Goal: Task Accomplishment & Management: Use online tool/utility

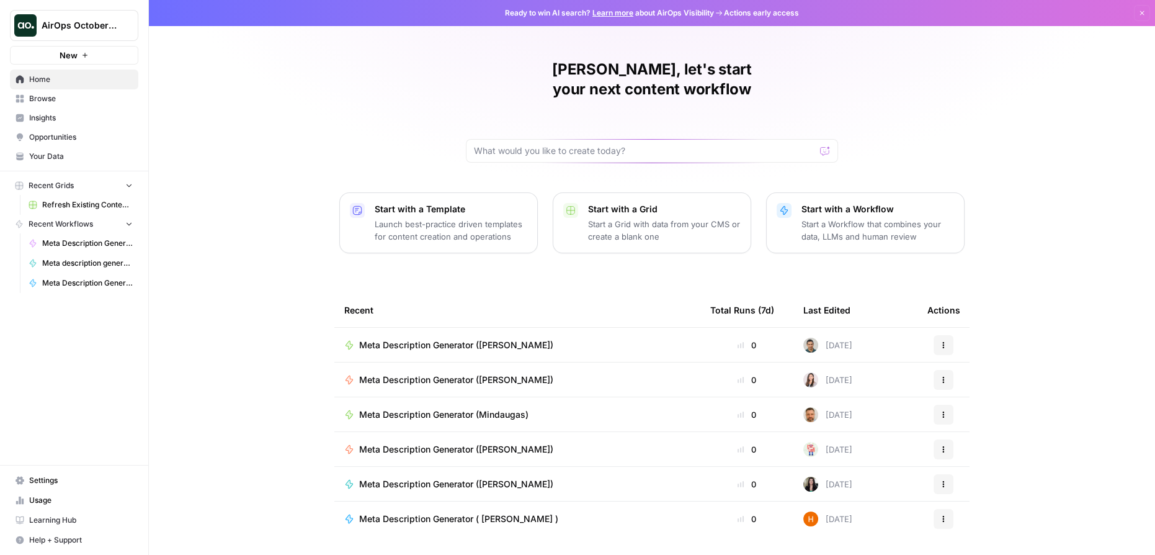
click at [61, 143] on link "Opportunities" at bounding box center [74, 137] width 128 height 20
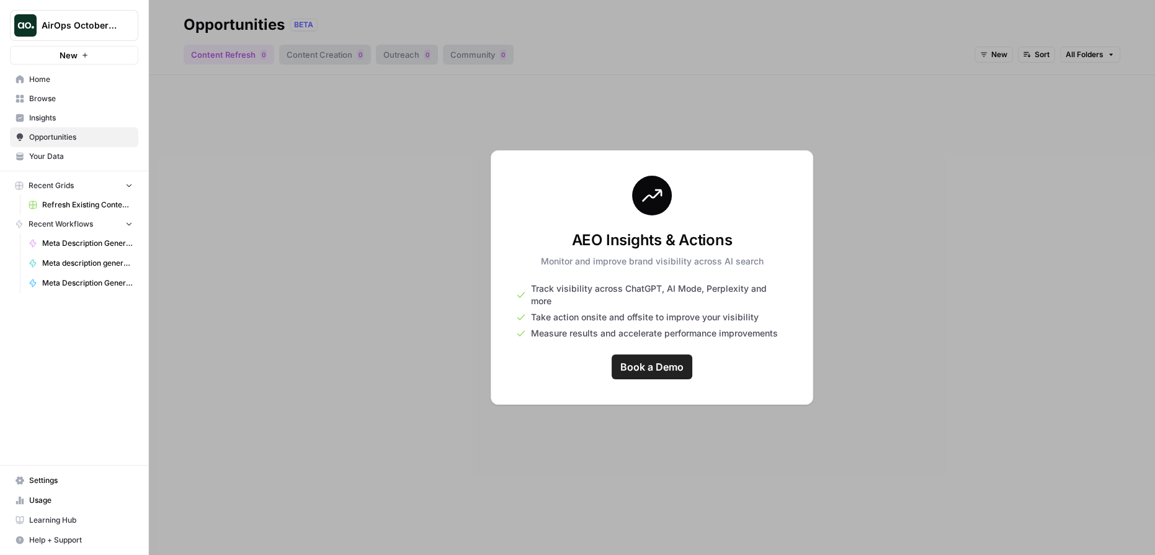
click at [60, 481] on span "Settings" at bounding box center [81, 480] width 104 height 11
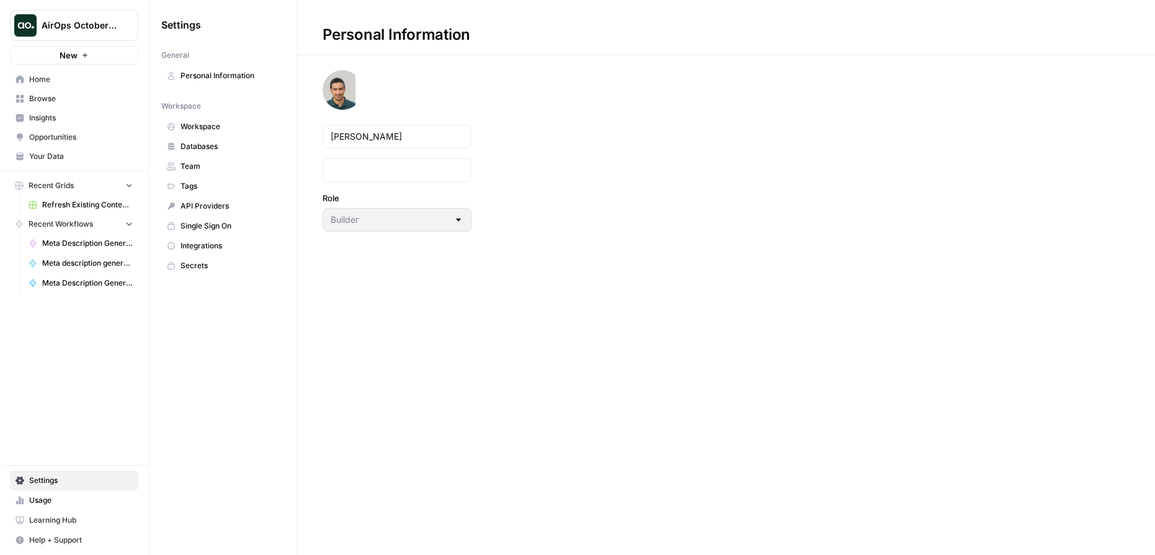
click at [216, 241] on span "Integrations" at bounding box center [230, 245] width 99 height 11
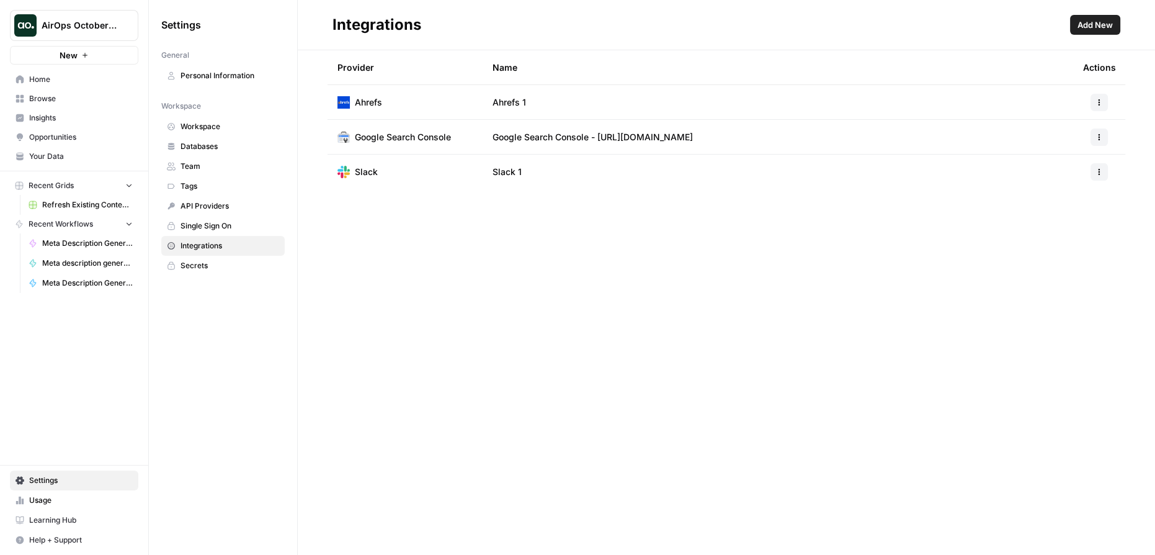
click at [1100, 29] on span "Add New" at bounding box center [1095, 25] width 35 height 12
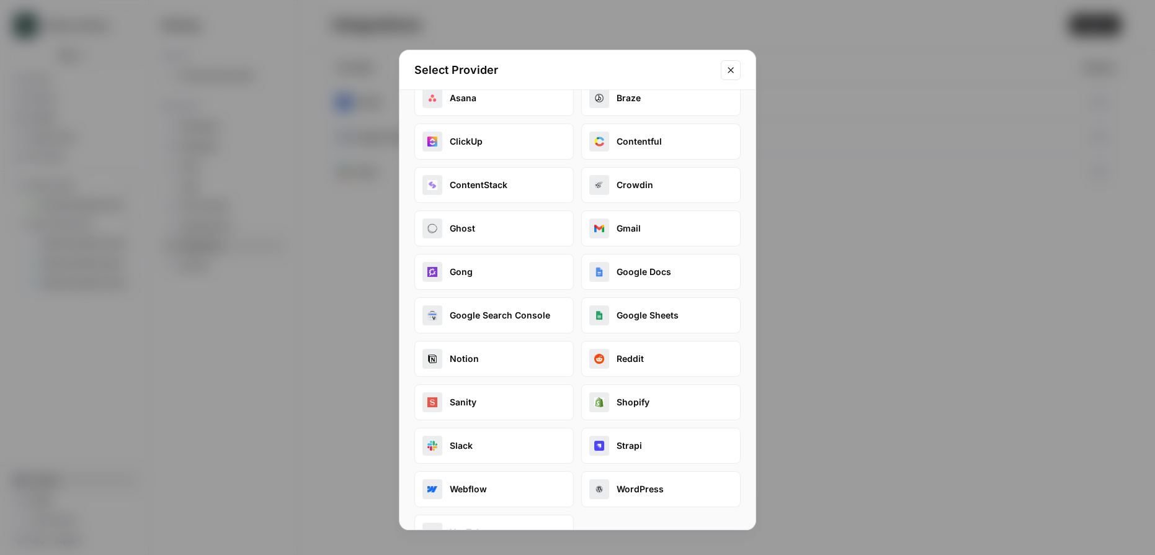
scroll to position [100, 0]
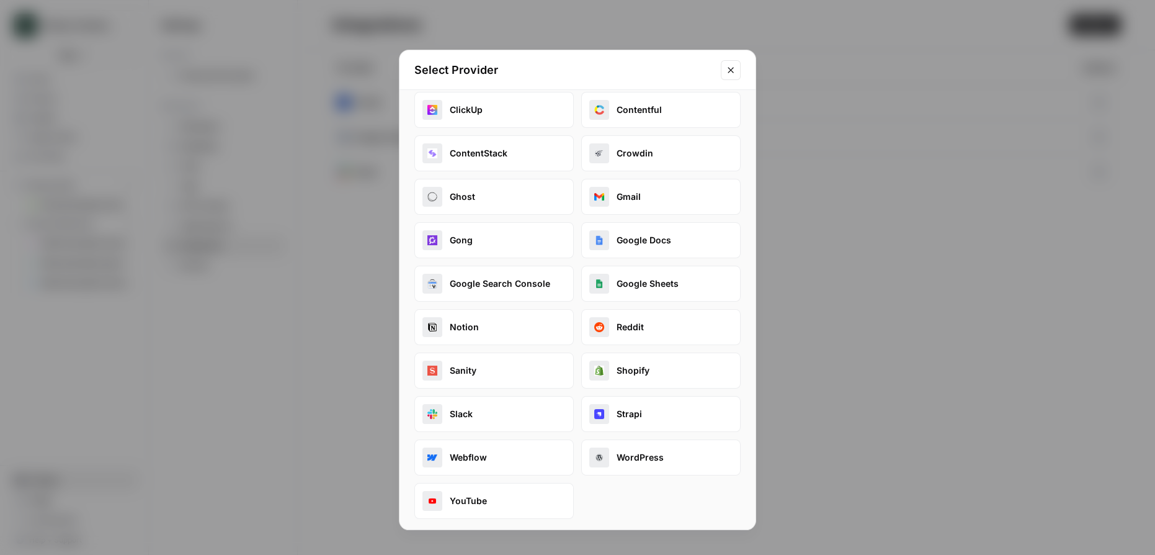
click at [646, 456] on button "WordPress" at bounding box center [660, 457] width 159 height 36
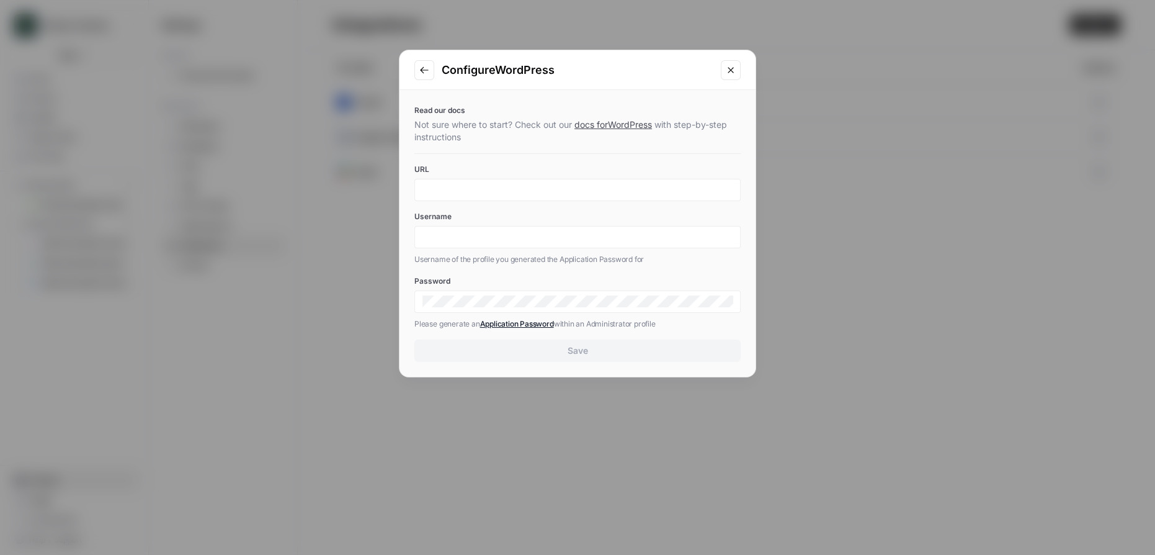
click at [615, 126] on link "docs for WordPress" at bounding box center [614, 124] width 78 height 11
click at [736, 74] on button "Close modal" at bounding box center [731, 70] width 20 height 20
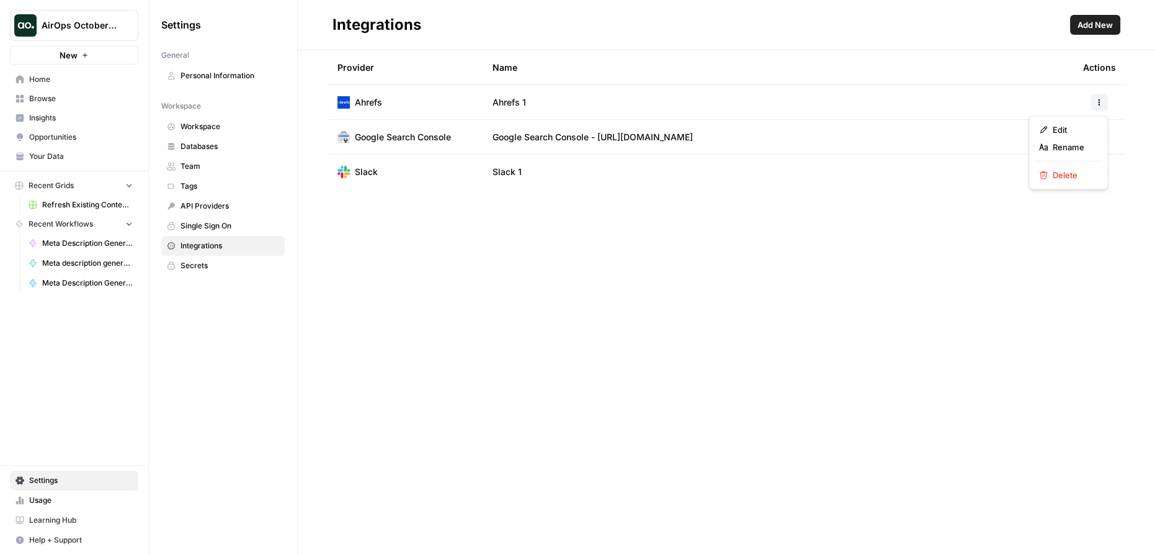
click at [1099, 108] on button "button" at bounding box center [1099, 102] width 17 height 17
click at [1060, 130] on span "Edit" at bounding box center [1073, 129] width 40 height 12
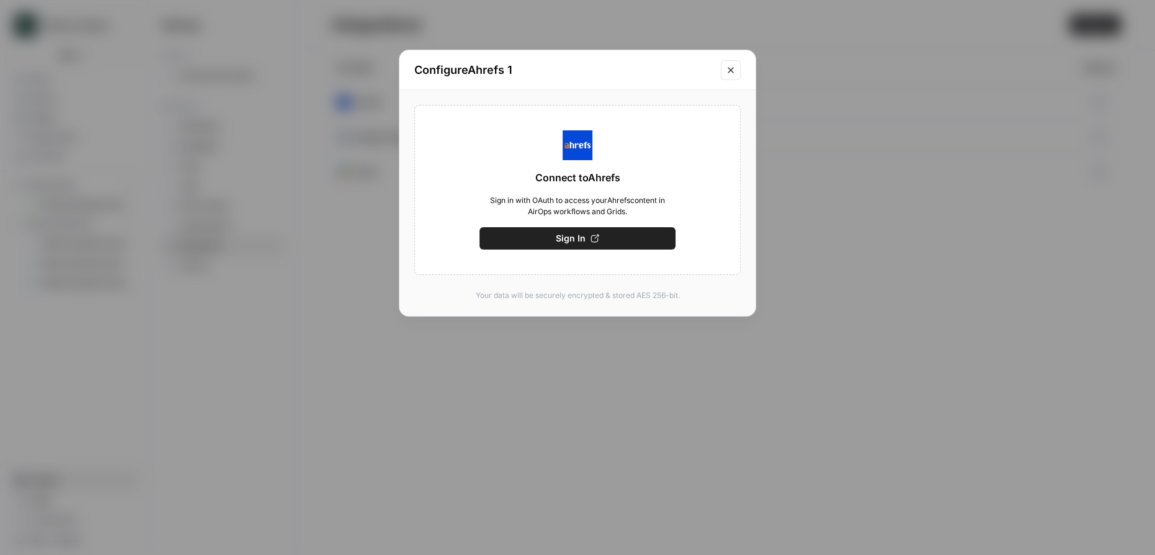
click at [735, 71] on icon "Close modal" at bounding box center [731, 70] width 10 height 10
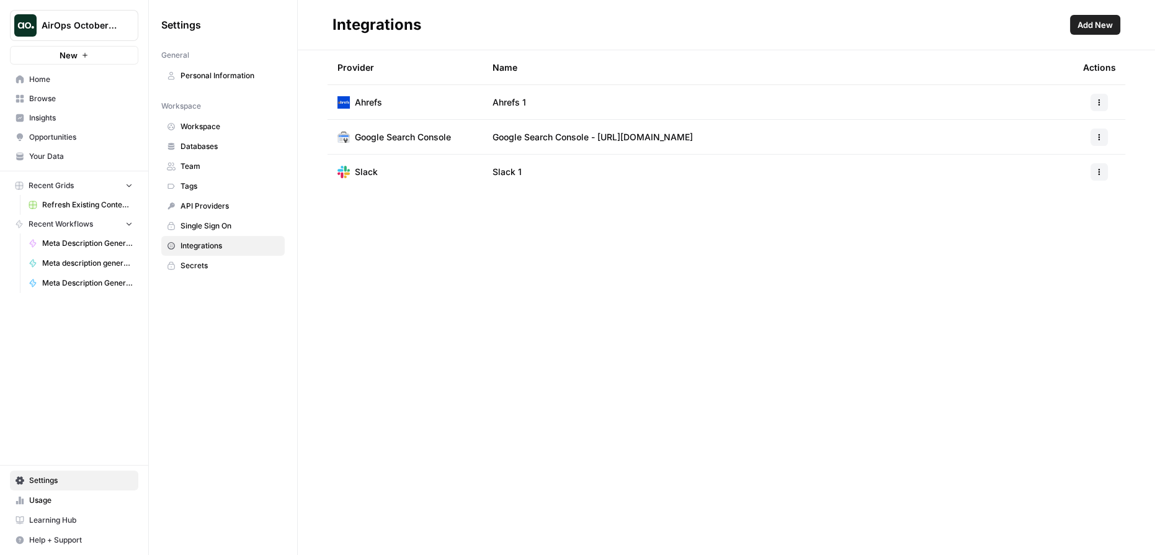
click at [208, 205] on span "API Providers" at bounding box center [230, 205] width 99 height 11
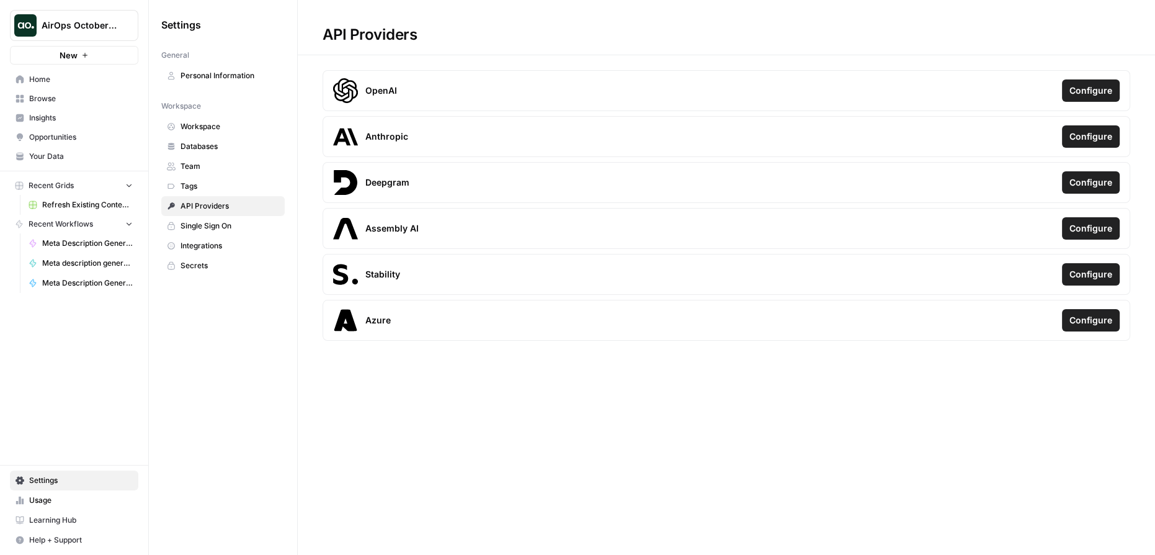
click at [68, 84] on span "Home" at bounding box center [81, 79] width 104 height 11
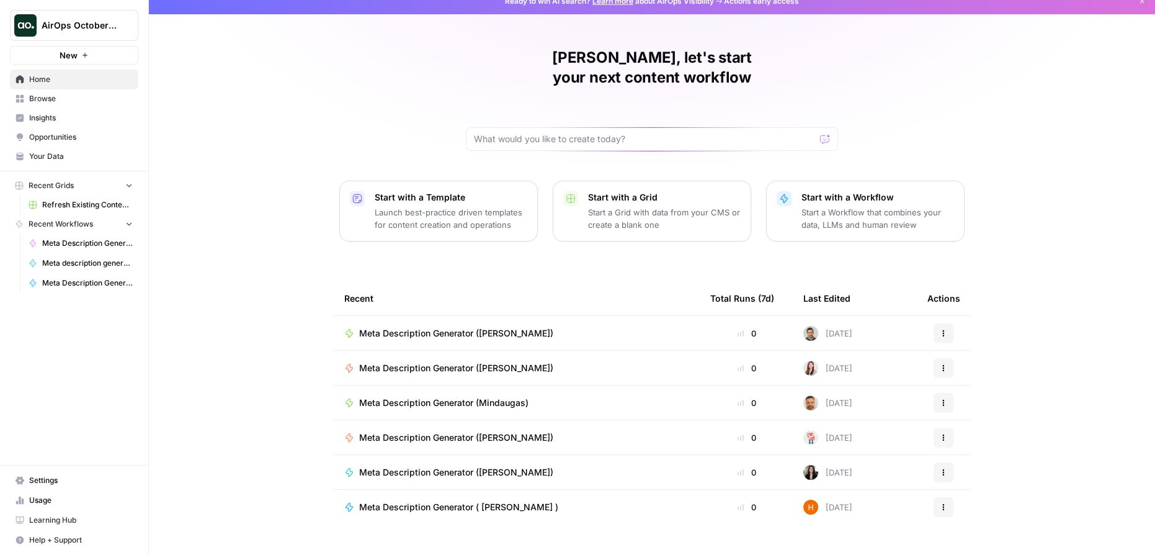
scroll to position [16, 0]
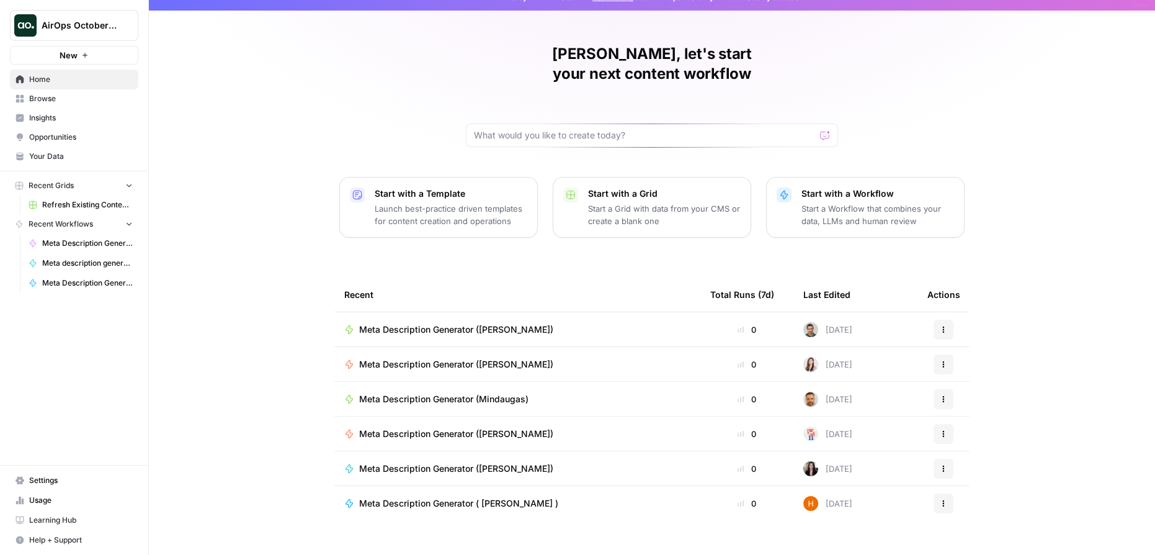
click at [434, 323] on span "Meta Description Generator ([PERSON_NAME])" at bounding box center [456, 329] width 194 height 12
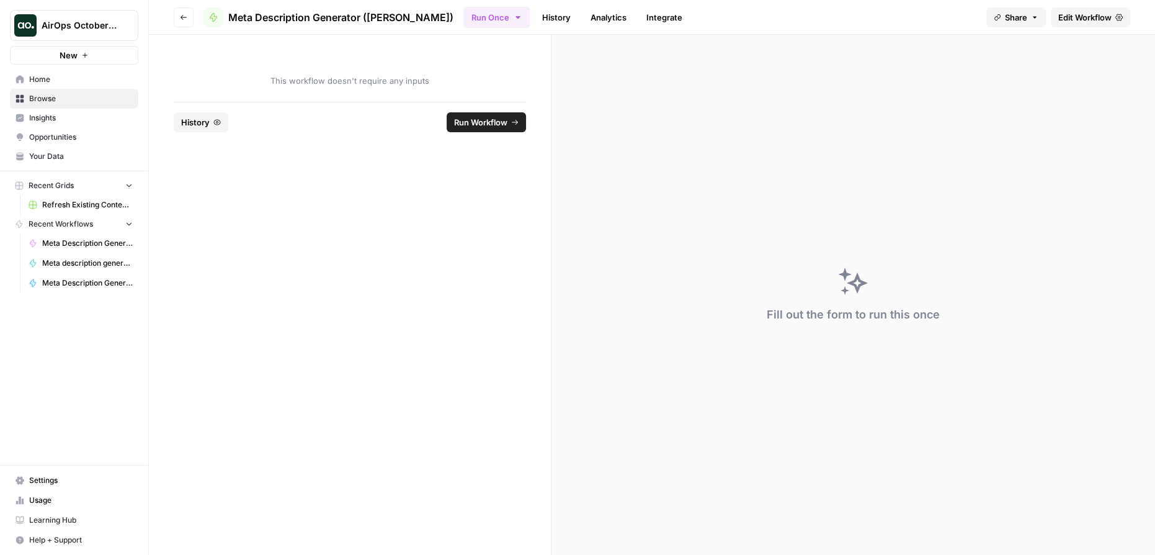
click at [45, 81] on span "Home" at bounding box center [81, 79] width 104 height 11
